Goal: Transaction & Acquisition: Purchase product/service

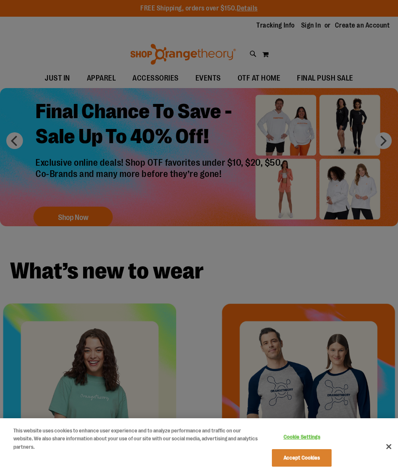
click at [211, 253] on div at bounding box center [199, 237] width 398 height 475
click at [379, 446] on button "Close" at bounding box center [389, 447] width 18 height 18
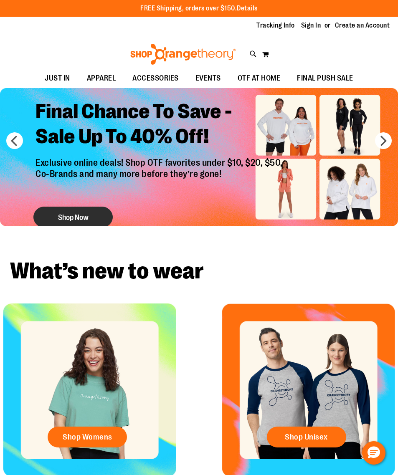
click at [100, 216] on button "Shop Now" at bounding box center [72, 217] width 79 height 21
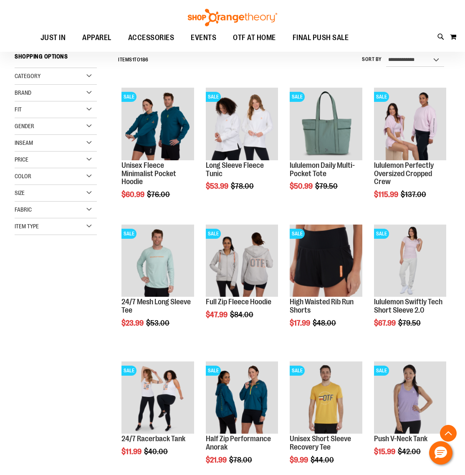
scroll to position [175, 0]
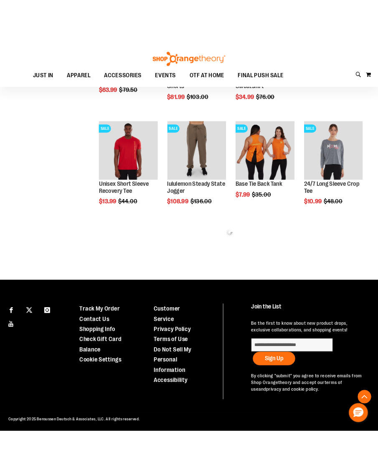
scroll to position [757, 0]
